Goal: Task Accomplishment & Management: Manage account settings

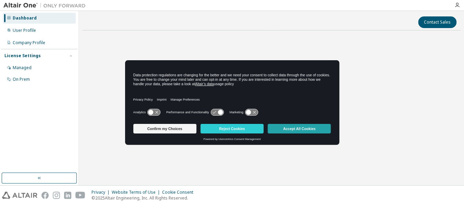
click at [302, 129] on button "Accept All Cookies" at bounding box center [299, 129] width 63 height 10
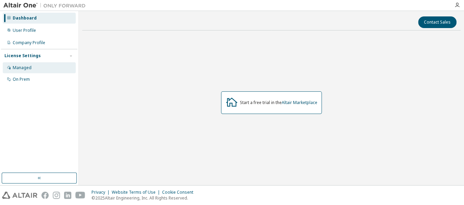
click at [23, 67] on div "Managed" at bounding box center [22, 67] width 19 height 5
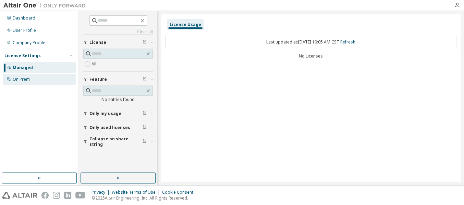
click at [22, 81] on div "On Prem" at bounding box center [21, 79] width 17 height 5
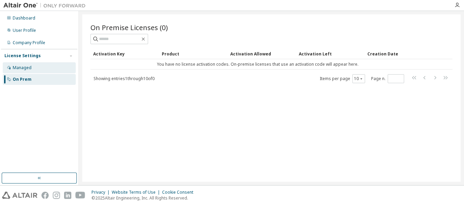
click at [30, 69] on div "Managed" at bounding box center [22, 67] width 19 height 5
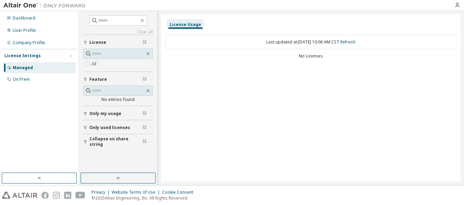
click at [282, 108] on div "License Usage Last updated at: Thu 2025-10-09 10:06 AM CST Refresh No Licenses" at bounding box center [311, 98] width 300 height 168
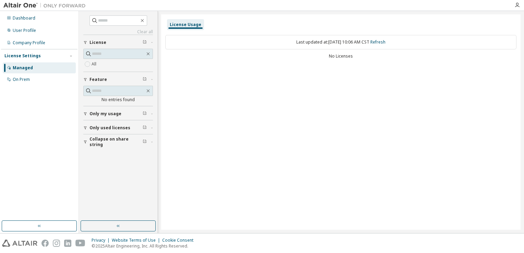
click at [306, 140] on div "License Usage Last updated at: Thu 2025-10-09 10:06 AM CST Refresh No Licenses" at bounding box center [340, 121] width 359 height 215
click at [398, 105] on div "License Usage Last updated at: Thu 2025-10-09 10:06 AM CST Refresh No Licenses" at bounding box center [340, 121] width 359 height 215
drag, startPoint x: 291, startPoint y: 45, endPoint x: 352, endPoint y: 75, distance: 68.7
click at [352, 75] on div "License Usage Last updated at: Thu 2025-10-09 10:06 AM CST Refresh No Licenses" at bounding box center [340, 121] width 359 height 215
drag, startPoint x: 352, startPoint y: 75, endPoint x: 347, endPoint y: 90, distance: 15.3
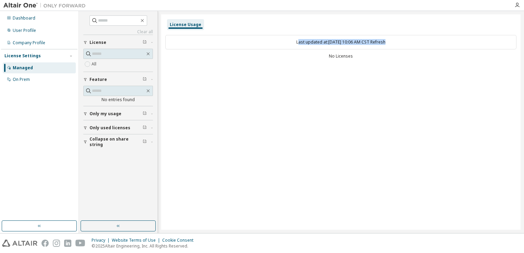
click at [347, 90] on div "License Usage Last updated at: Thu 2025-10-09 10:06 AM CST Refresh No Licenses" at bounding box center [340, 121] width 359 height 215
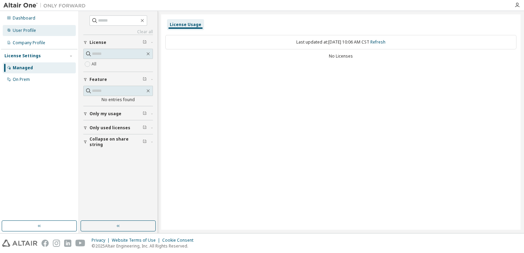
click at [40, 29] on div "User Profile" at bounding box center [39, 30] width 73 height 11
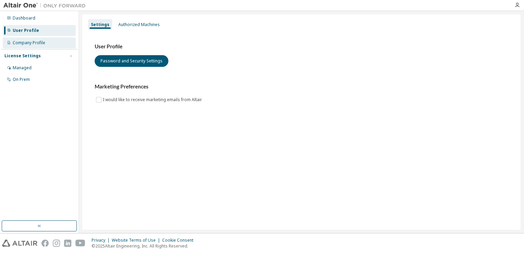
click at [26, 41] on div "Company Profile" at bounding box center [29, 42] width 33 height 5
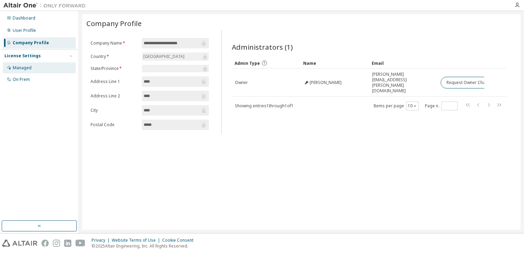
click at [29, 67] on div "Managed" at bounding box center [22, 67] width 19 height 5
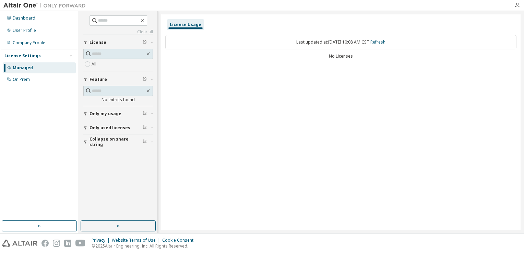
click at [322, 128] on div "License Usage Last updated at: Thu 2025-10-09 10:08 AM CST Refresh No Licenses" at bounding box center [340, 121] width 359 height 215
click at [106, 118] on button "Only my usage" at bounding box center [118, 113] width 70 height 15
click at [107, 148] on span "Only used licenses" at bounding box center [109, 147] width 41 height 5
click at [299, 143] on div "License Usage Last updated at: Thu 2025-10-09 10:08 AM CST Refresh No Licenses" at bounding box center [340, 121] width 359 height 215
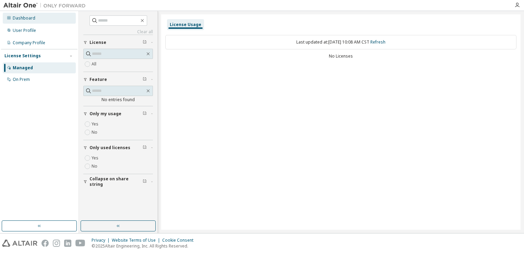
click at [30, 21] on div "Dashboard" at bounding box center [39, 18] width 73 height 11
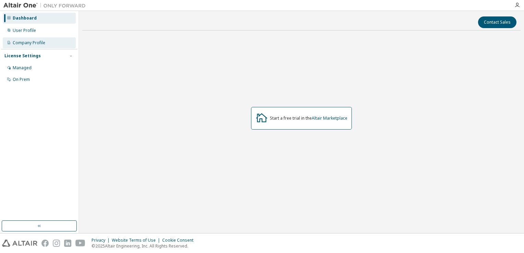
click at [27, 45] on div "Company Profile" at bounding box center [29, 42] width 33 height 5
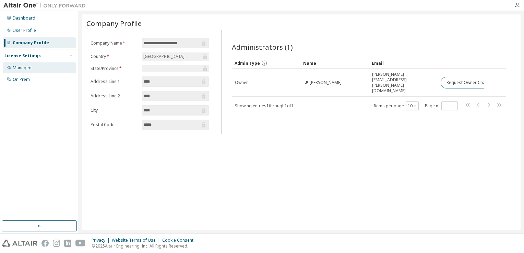
click at [24, 72] on div "Managed" at bounding box center [39, 67] width 73 height 11
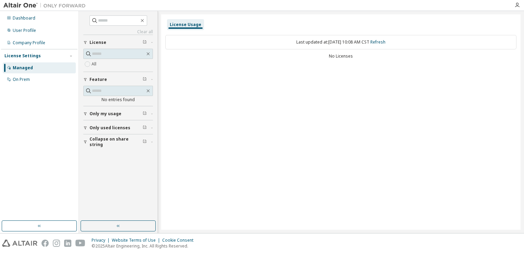
click at [279, 136] on div "License Usage Last updated at: Thu 2025-10-09 10:08 AM CST Refresh No Licenses" at bounding box center [340, 121] width 359 height 215
click at [339, 114] on div "License Usage Last updated at: Thu 2025-10-09 10:08 AM CST Refresh No Licenses" at bounding box center [340, 121] width 359 height 215
click at [336, 116] on div "License Usage Last updated at: Thu 2025-10-09 10:08 AM CST Refresh No Licenses" at bounding box center [340, 121] width 359 height 215
click at [30, 28] on div "User Profile" at bounding box center [24, 30] width 23 height 5
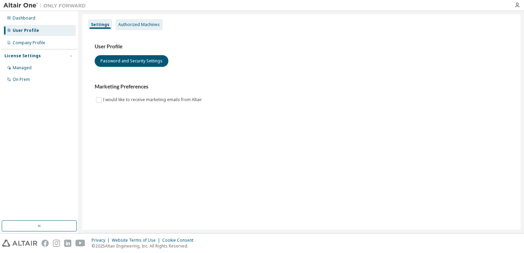
click at [145, 27] on div "Authorized Machines" at bounding box center [138, 24] width 41 height 5
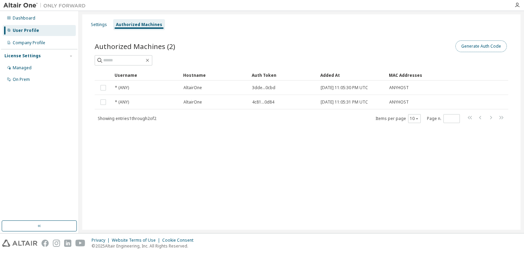
click at [464, 46] on button "Generate Auth Code" at bounding box center [480, 46] width 51 height 12
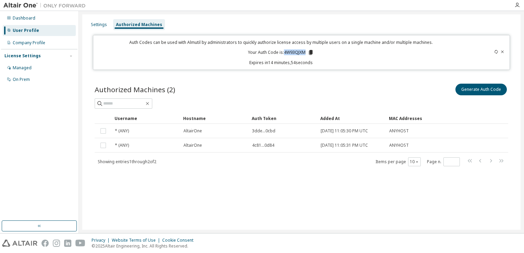
drag, startPoint x: 304, startPoint y: 52, endPoint x: 285, endPoint y: 50, distance: 19.9
click at [285, 50] on p "Your Auth Code is: 4W93QJXM" at bounding box center [281, 52] width 66 height 6
copy p "4W93QJXM"
